Goal: Information Seeking & Learning: Find specific fact

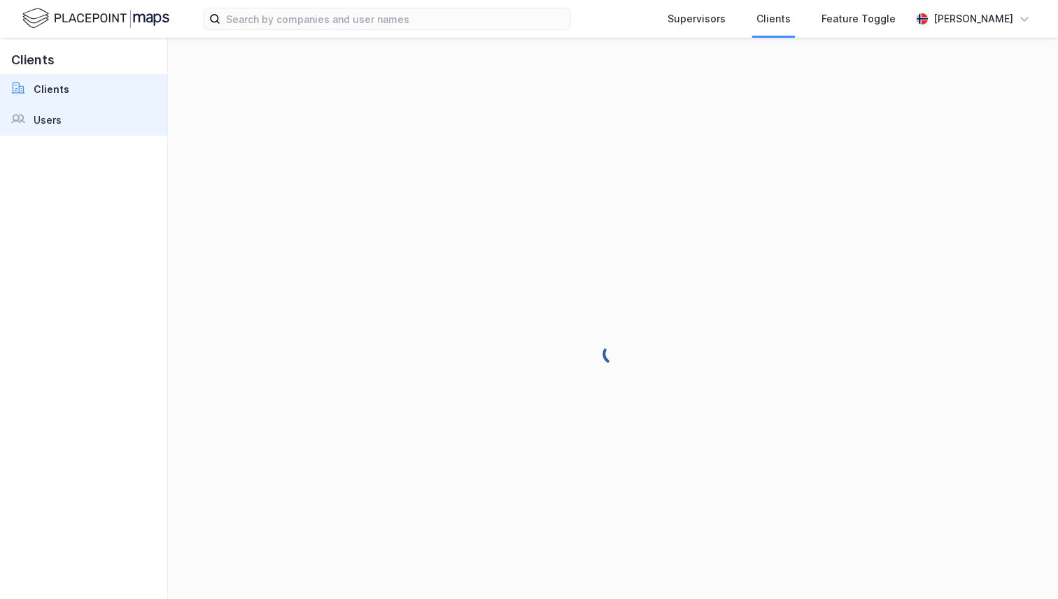
click at [71, 126] on link "Users" at bounding box center [83, 120] width 167 height 31
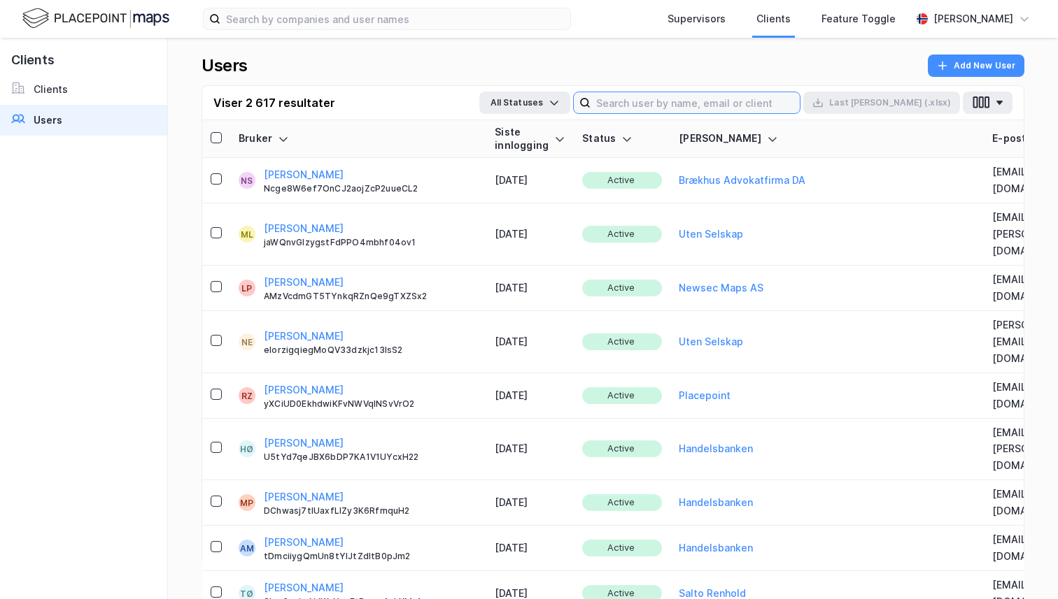
click at [731, 103] on input at bounding box center [694, 102] width 209 height 21
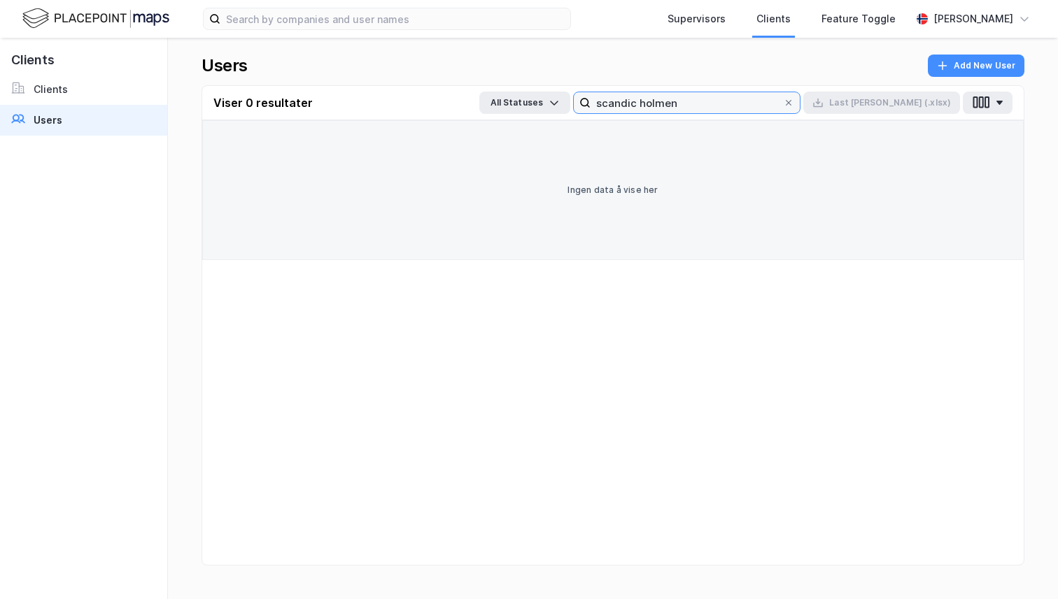
drag, startPoint x: 673, startPoint y: 104, endPoint x: 790, endPoint y: 99, distance: 117.6
click at [783, 102] on input "scandic holmen" at bounding box center [686, 102] width 192 height 21
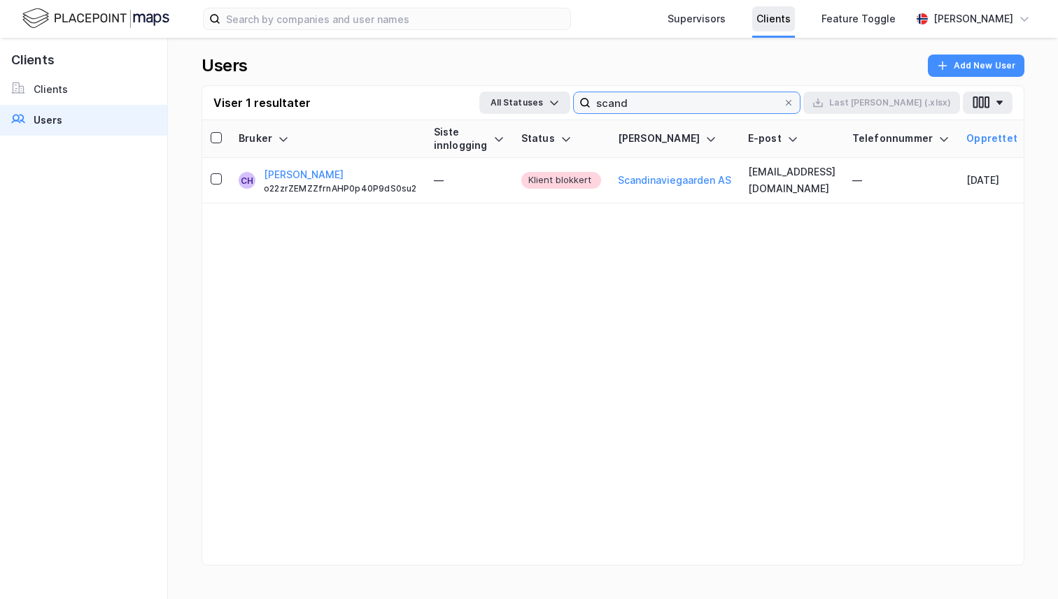
type input "scand"
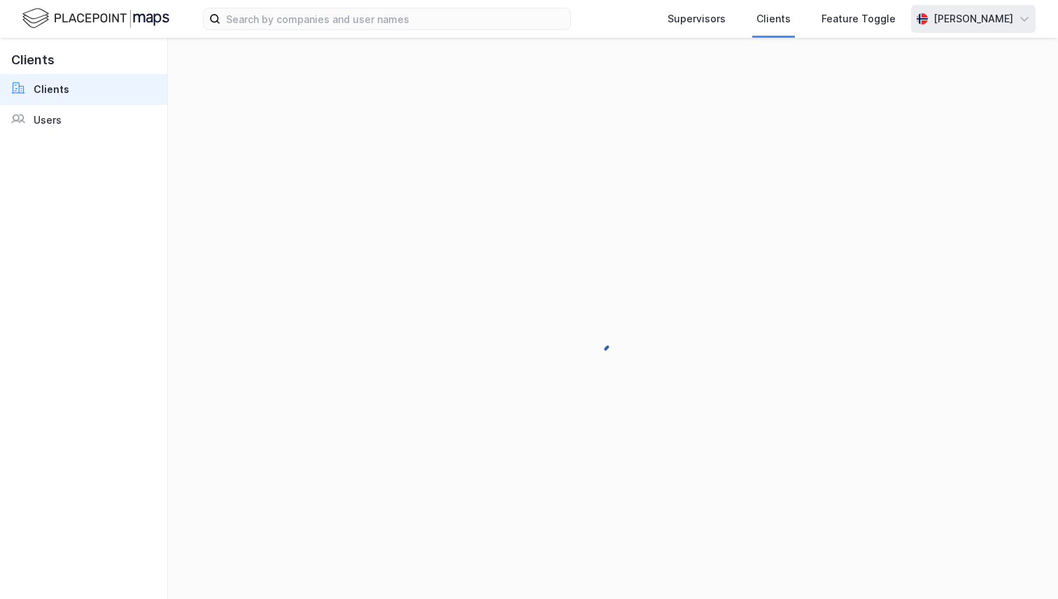
click at [957, 27] on div "[PERSON_NAME]" at bounding box center [973, 18] width 80 height 17
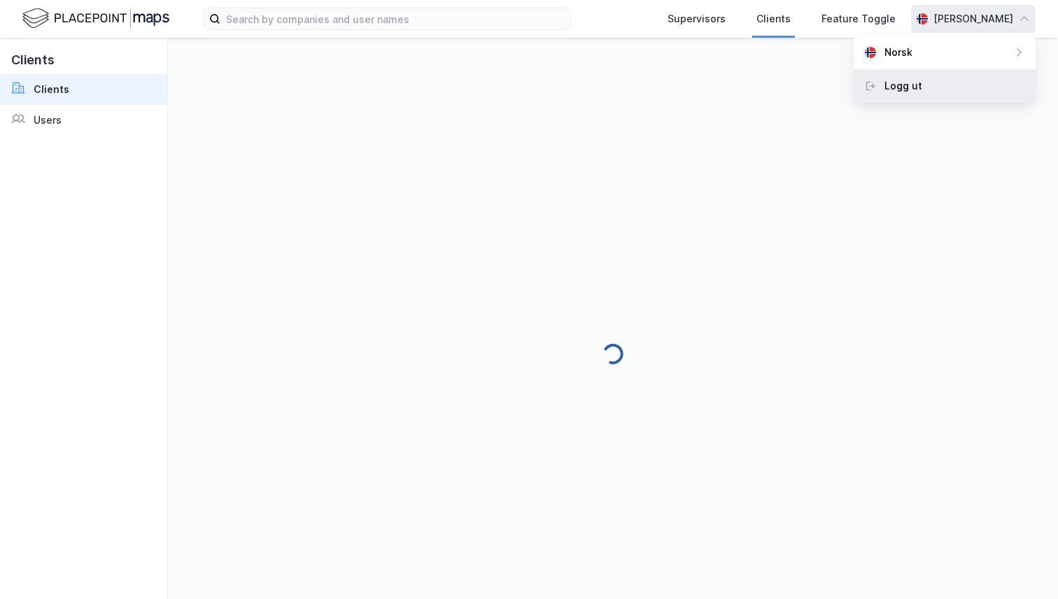
click at [925, 87] on div "Logg ut" at bounding box center [944, 86] width 182 height 34
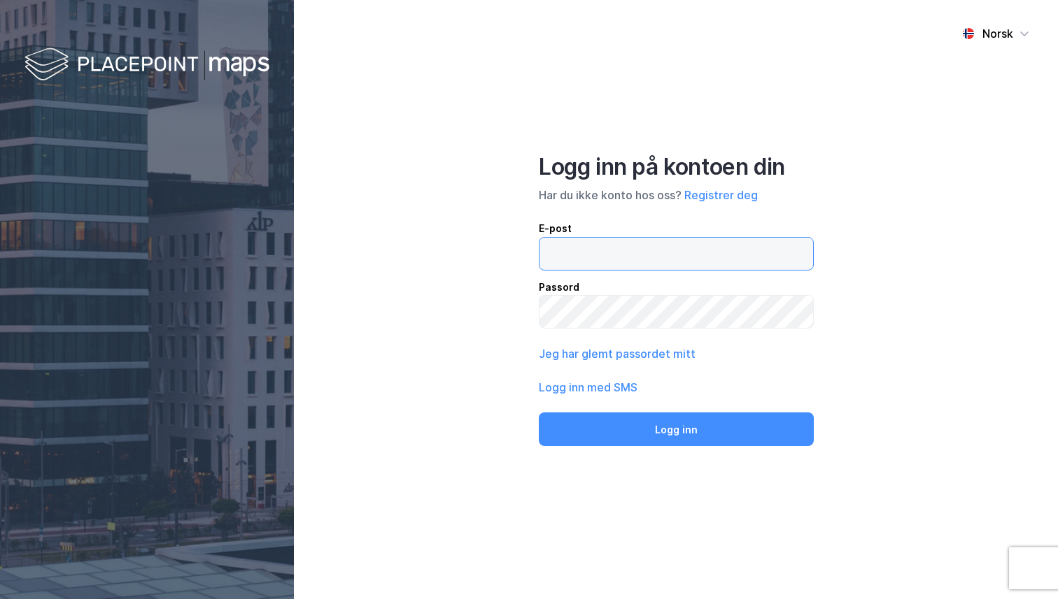
click at [583, 242] on input "email" at bounding box center [675, 254] width 273 height 32
type input "andreas+admin@newsecmaps.com"
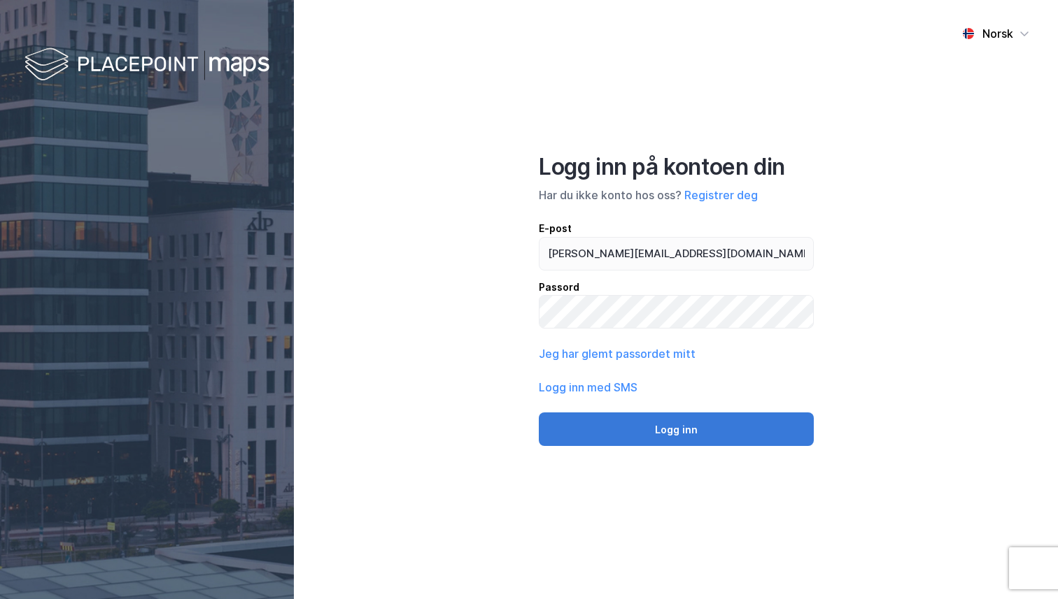
click at [662, 429] on button "Logg inn" at bounding box center [676, 430] width 275 height 34
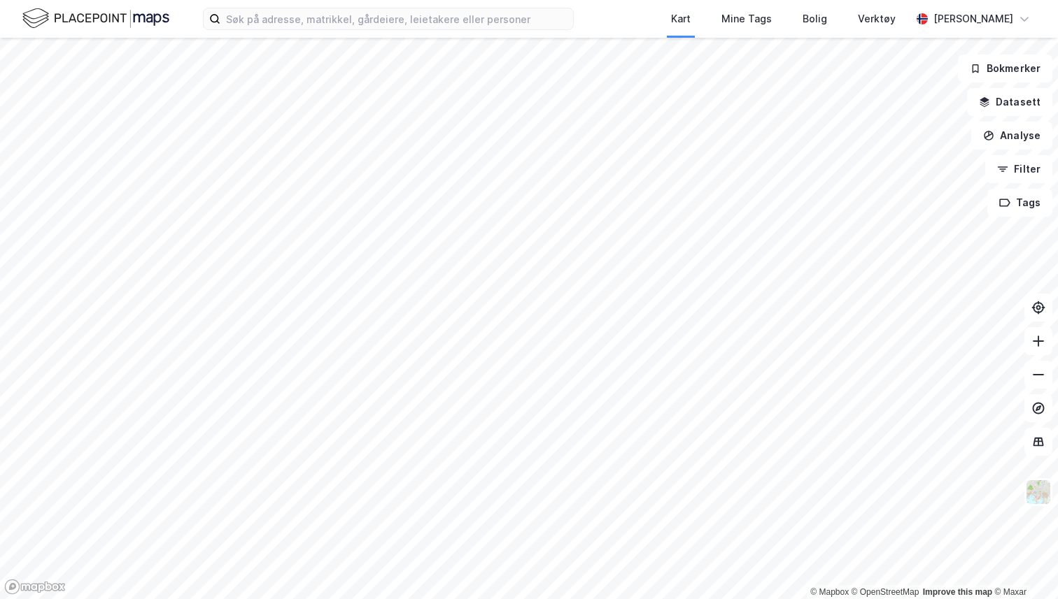
click at [392, 31] on div "Kart Mine Tags Bolig Verktøy Andreas Vestadmin" at bounding box center [529, 19] width 1058 height 38
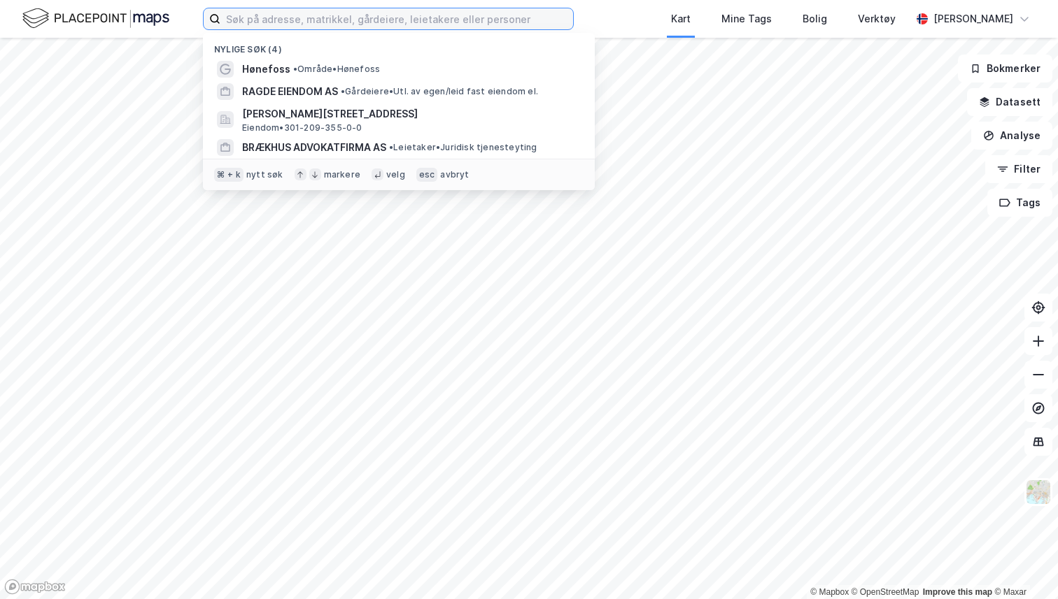
click at [385, 17] on input at bounding box center [396, 18] width 353 height 21
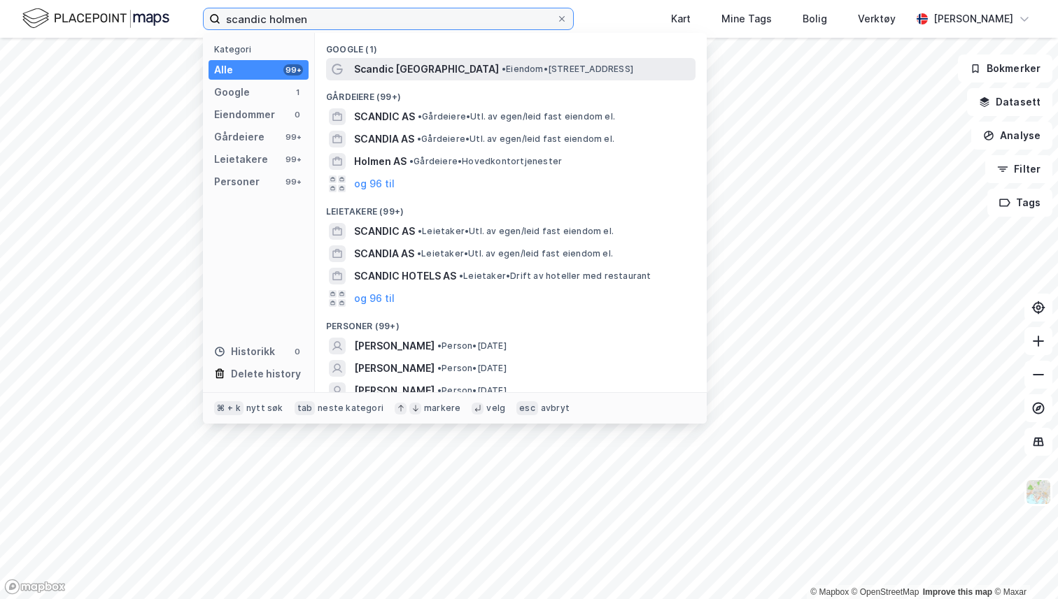
type input "scandic holmen"
click at [396, 69] on span "Scandic Holmenkollen Park" at bounding box center [426, 69] width 145 height 17
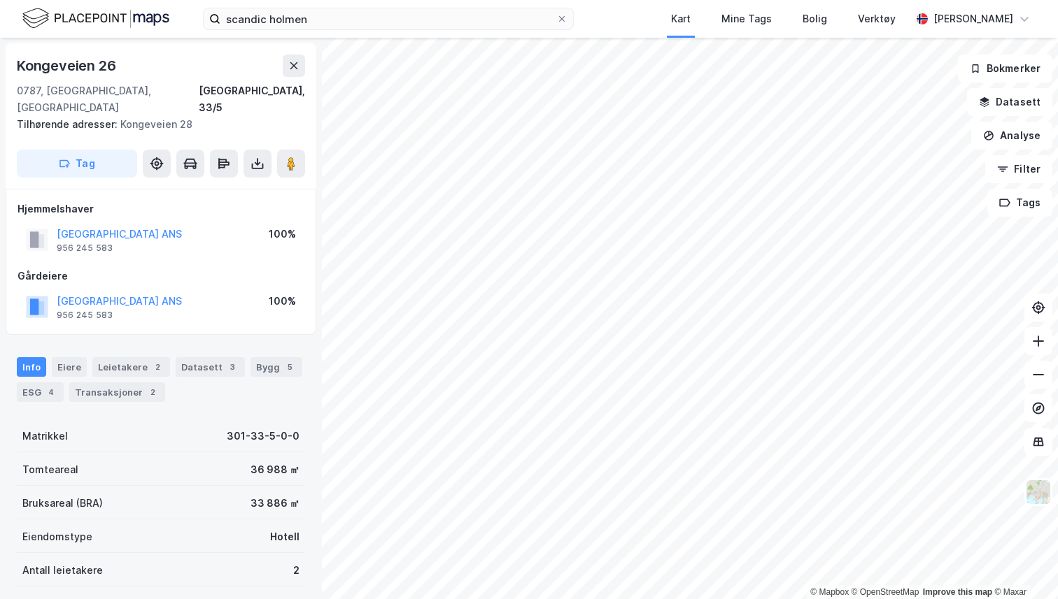
click at [152, 116] on div "Tilhørende adresser: Kongeveien 28" at bounding box center [155, 124] width 277 height 17
click at [185, 116] on div "Tilhørende adresser: Kongeveien 28" at bounding box center [155, 124] width 277 height 17
drag, startPoint x: 187, startPoint y: 108, endPoint x: 138, endPoint y: 108, distance: 49.0
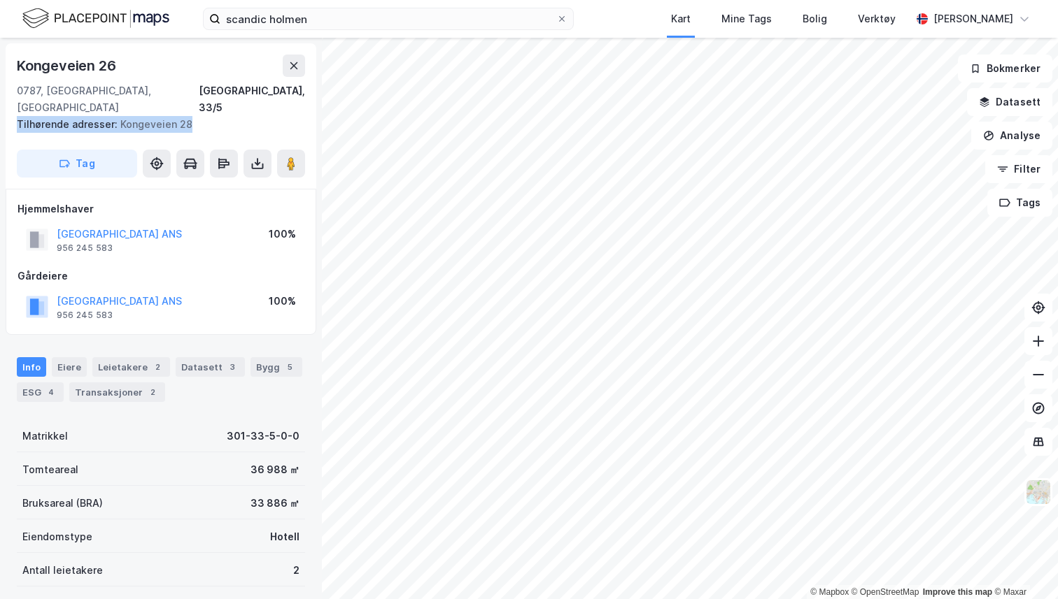
click at [138, 116] on div "Tilhørende adresser: Kongeveien 28" at bounding box center [155, 124] width 277 height 17
click at [132, 116] on div "Tilhørende adresser: Kongeveien 28" at bounding box center [155, 124] width 277 height 17
click at [108, 73] on div "Kongeveien 26" at bounding box center [67, 66] width 101 height 22
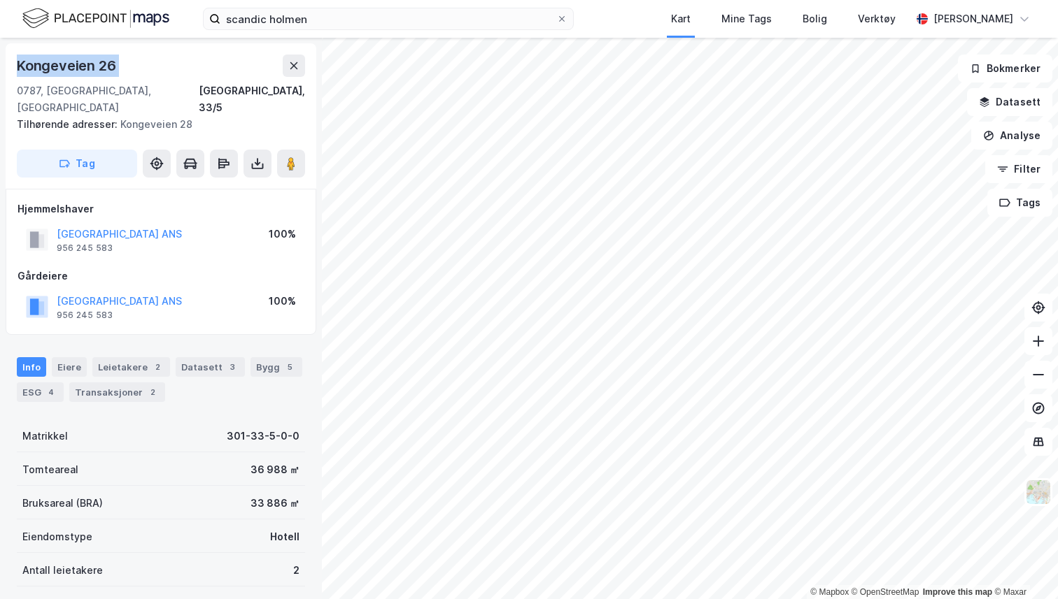
copy div "Kongeveien 26"
